Goal: Find specific page/section: Find specific page/section

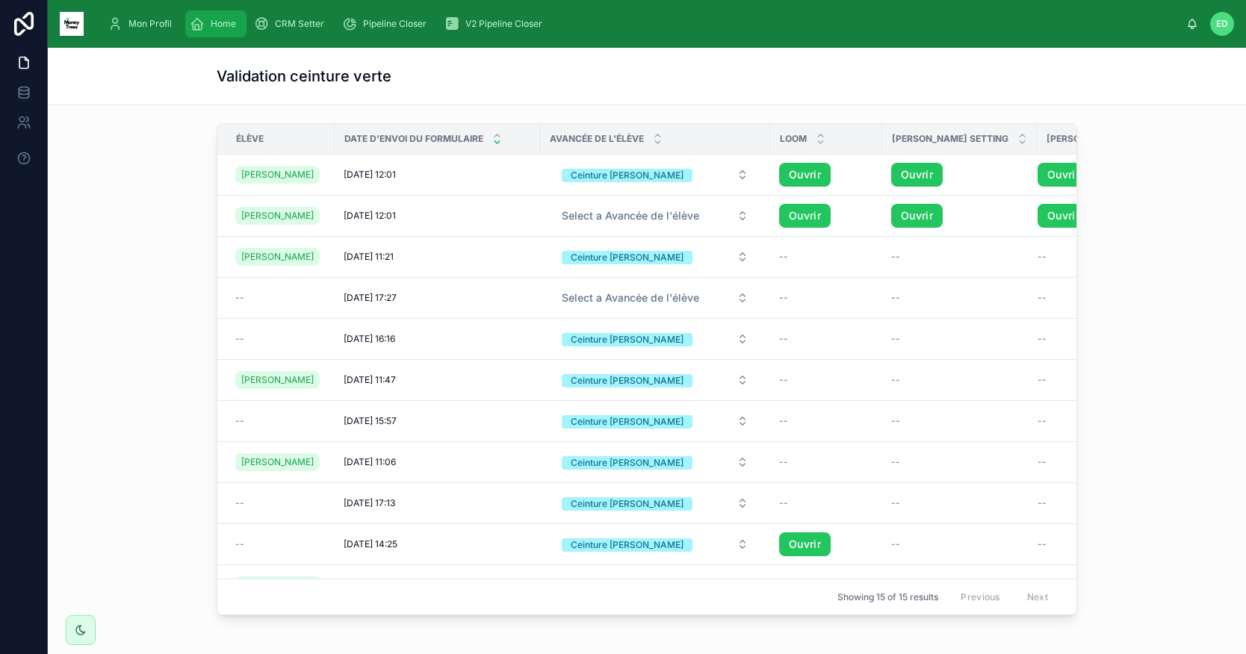
click at [207, 22] on div "Home" at bounding box center [216, 24] width 52 height 24
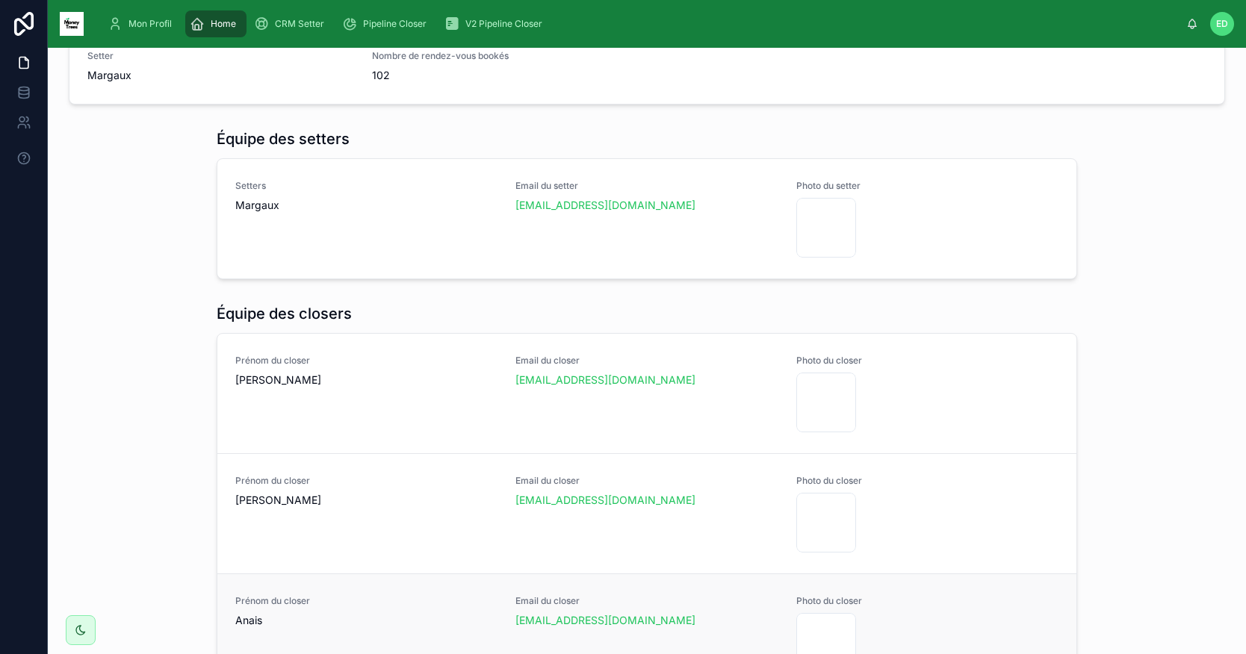
scroll to position [751, 0]
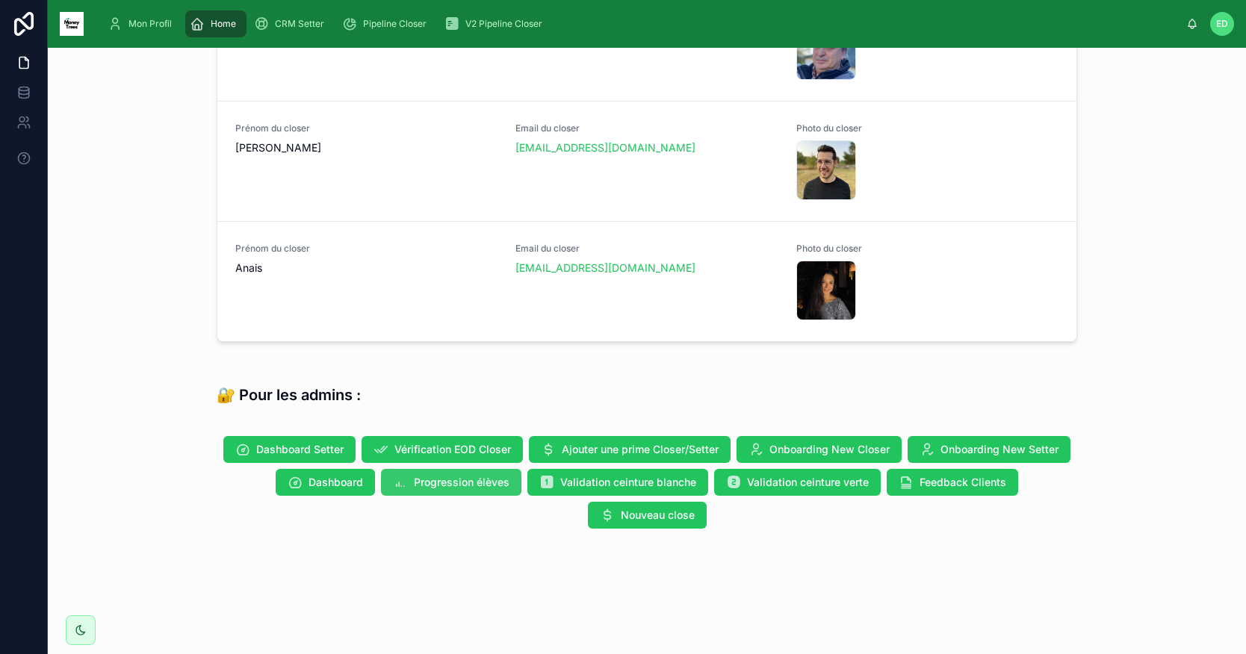
click at [479, 482] on span "Progression élèves" at bounding box center [462, 482] width 96 height 15
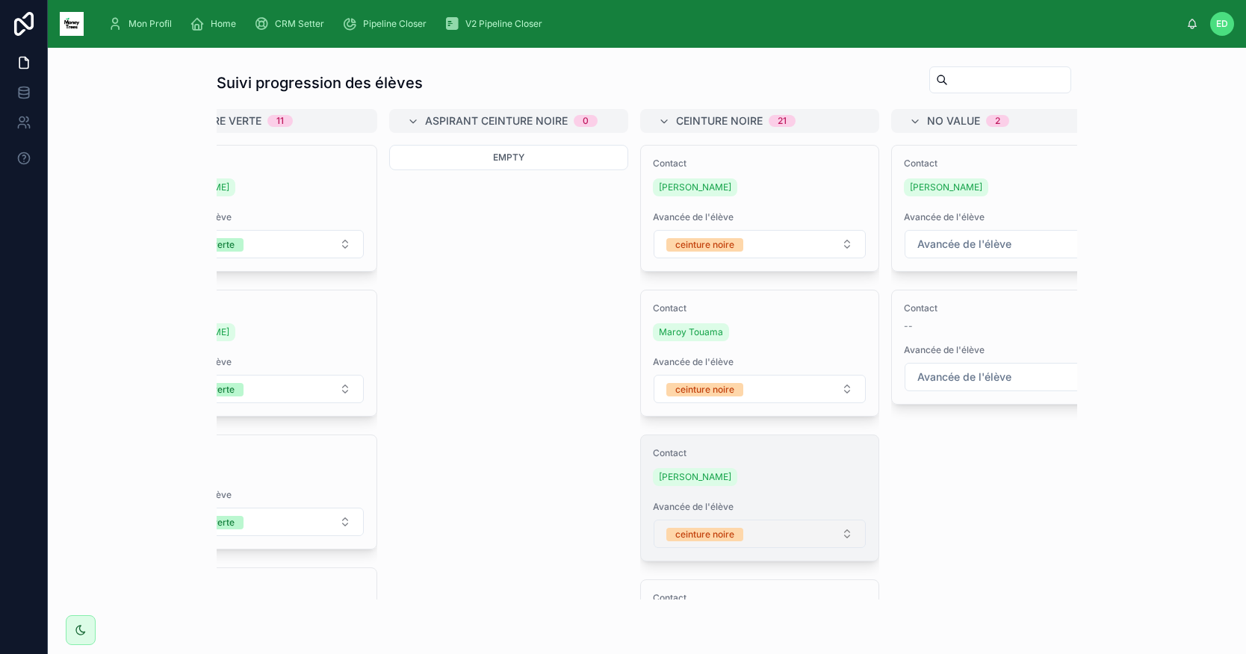
scroll to position [0, 852]
